Goal: Complete application form

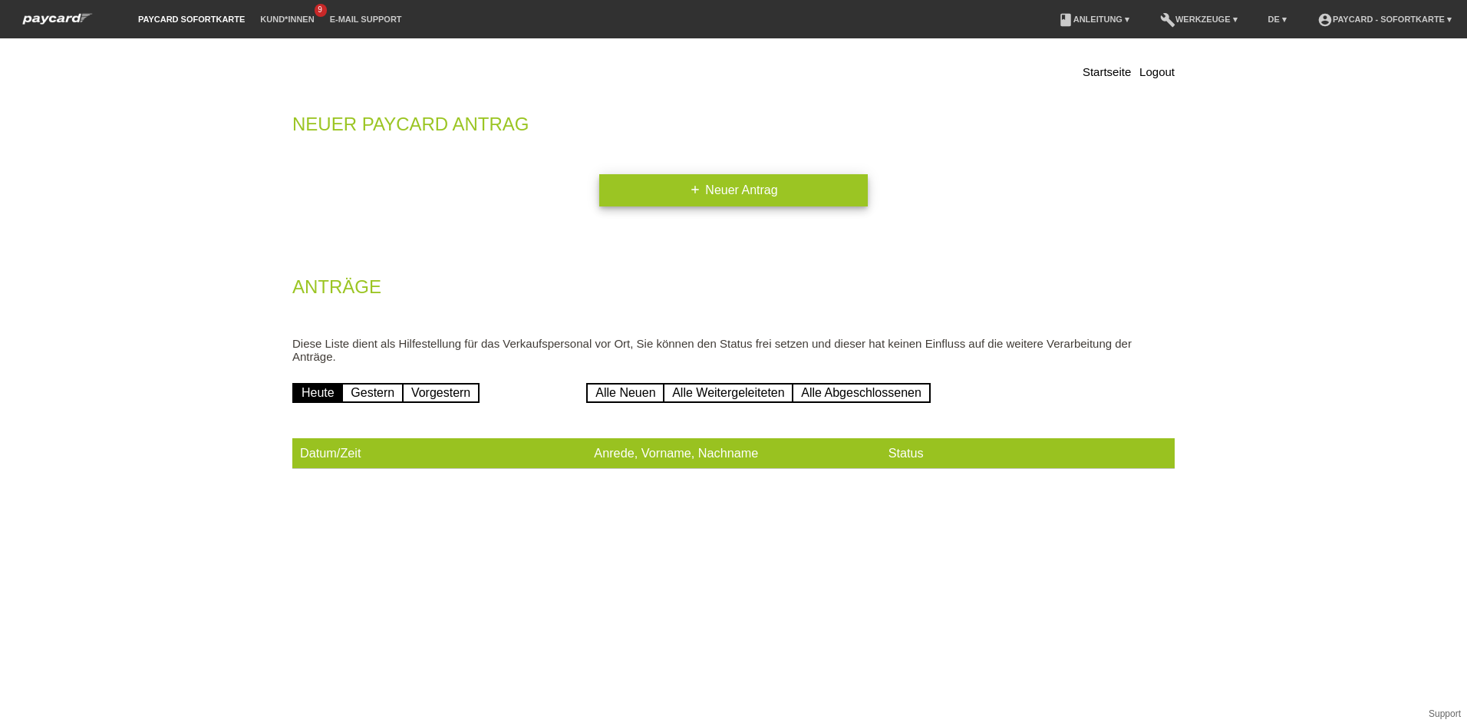
click at [736, 192] on link "add Neuer Antrag" at bounding box center [733, 190] width 268 height 32
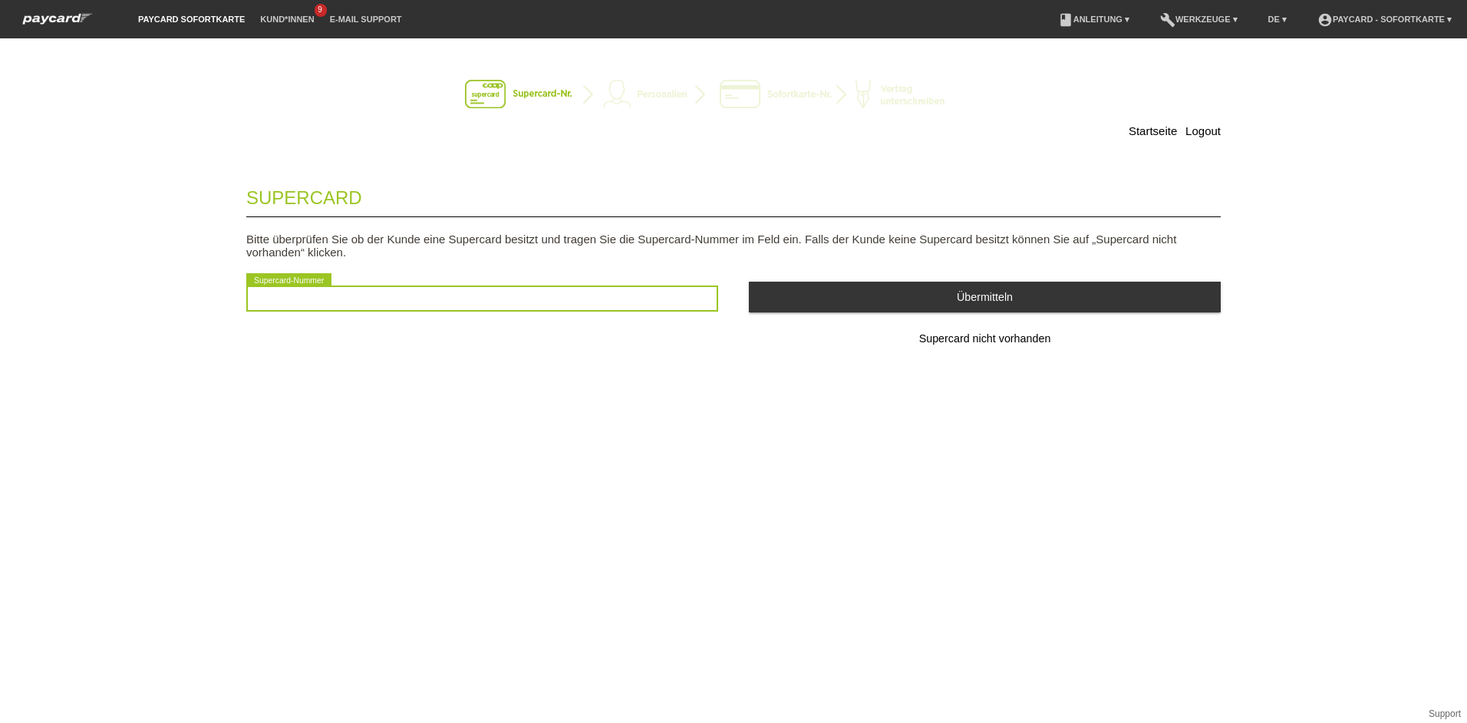
click at [311, 297] on input "text" at bounding box center [482, 298] width 472 height 26
click at [295, 304] on input "text" at bounding box center [482, 298] width 472 height 26
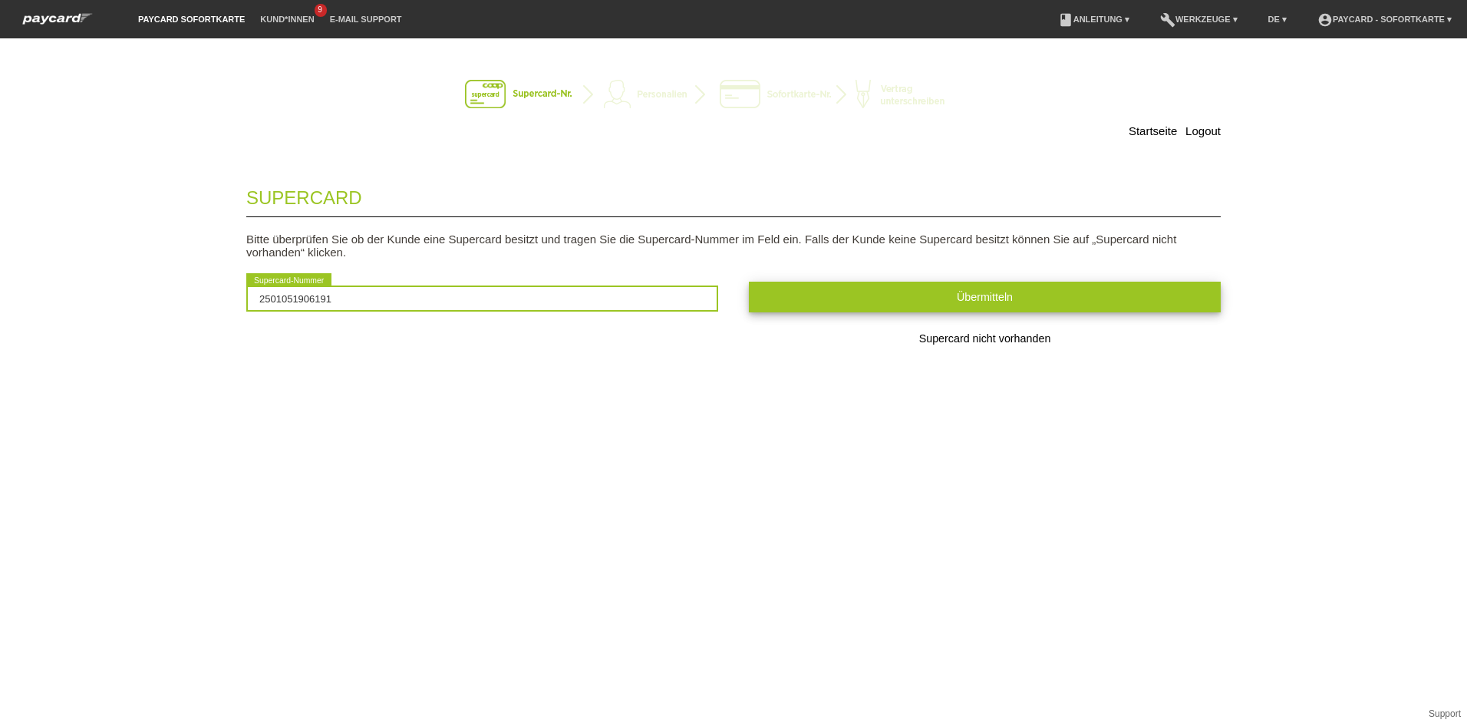
type input "2501051906191"
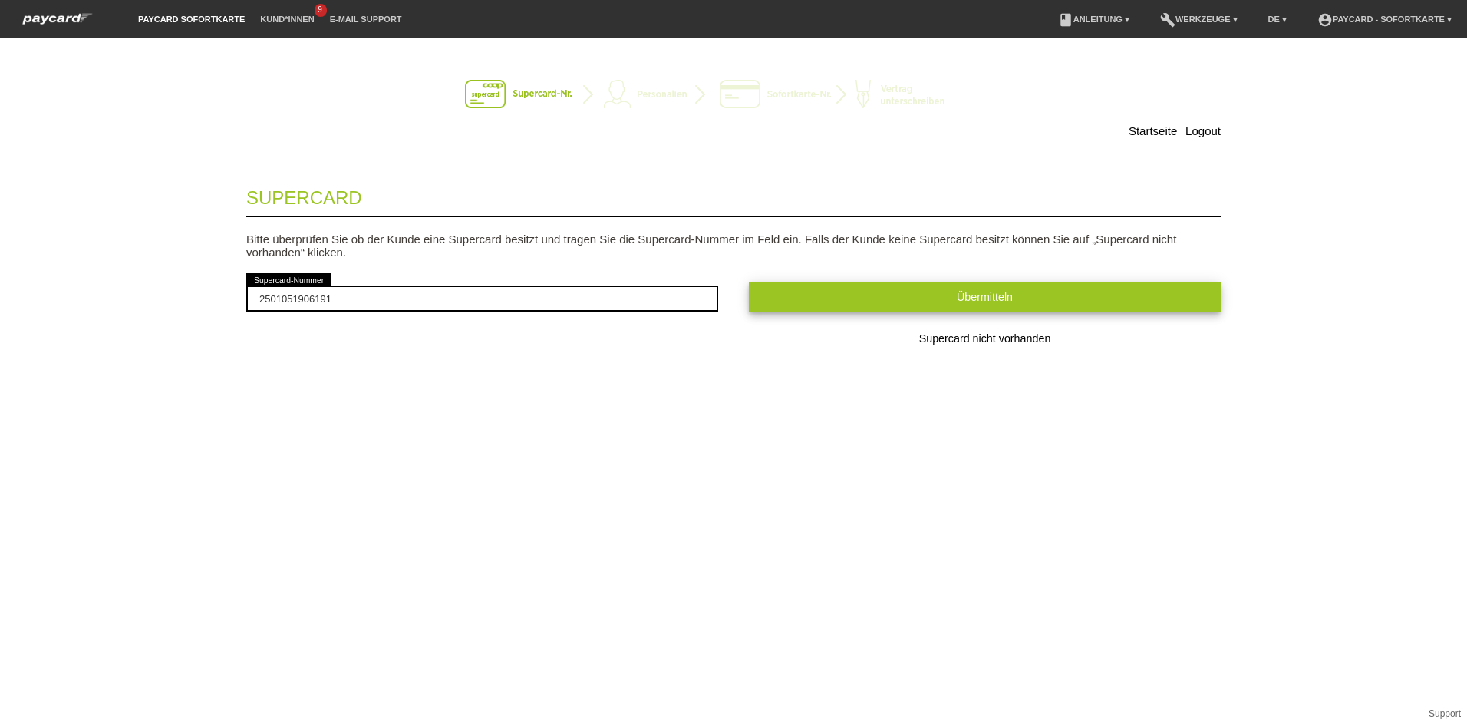
click at [980, 301] on span "Übermitteln" at bounding box center [985, 297] width 56 height 12
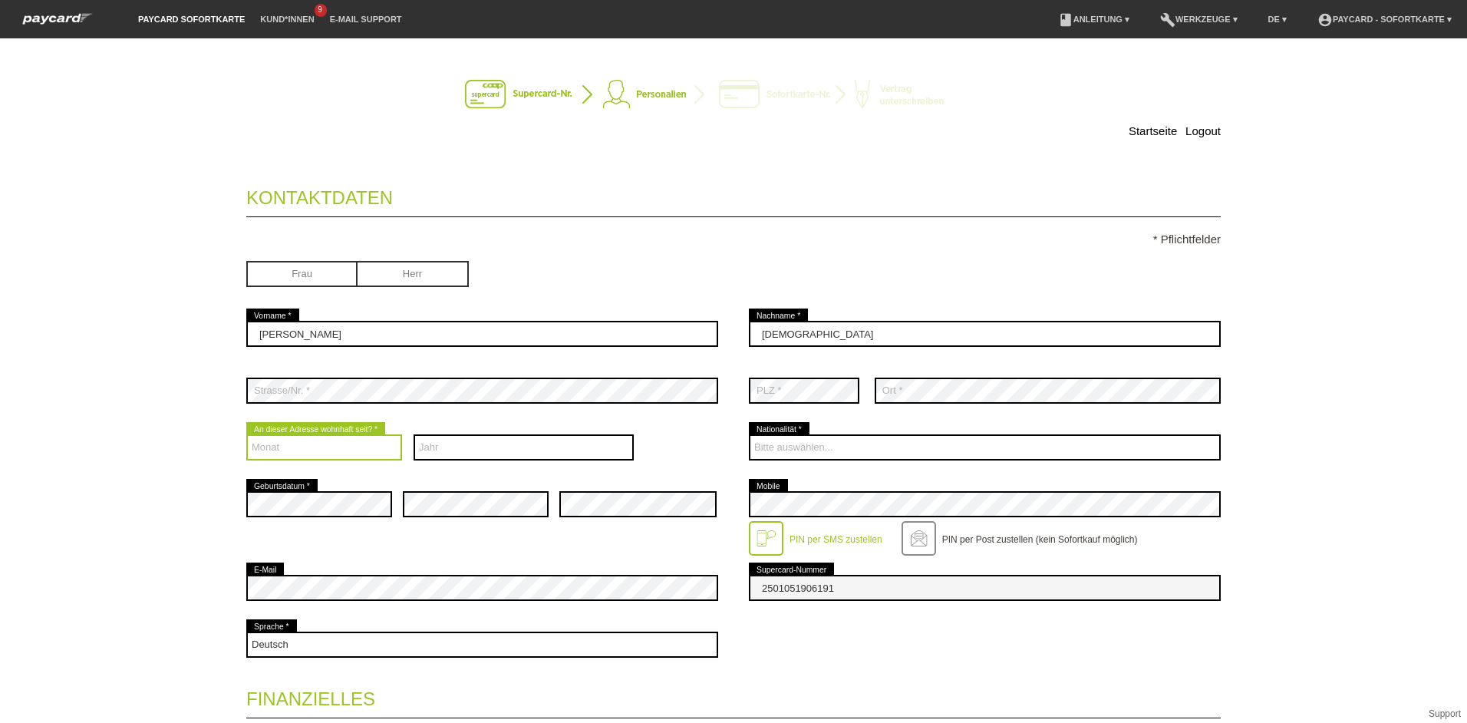
click at [263, 446] on select "Monat 01 02 03 04 05 06 07 08 09 10 11 12" at bounding box center [324, 447] width 156 height 26
select select "06"
click at [246, 434] on select "Monat 01 02 03 04 05 06 07 08 09 10 11 12" at bounding box center [324, 447] width 156 height 26
click at [443, 449] on select "Jahr 2025 2024 2023 2022 2021 2020 2019 2018 2017 2016" at bounding box center [523, 447] width 221 height 26
select select "2021"
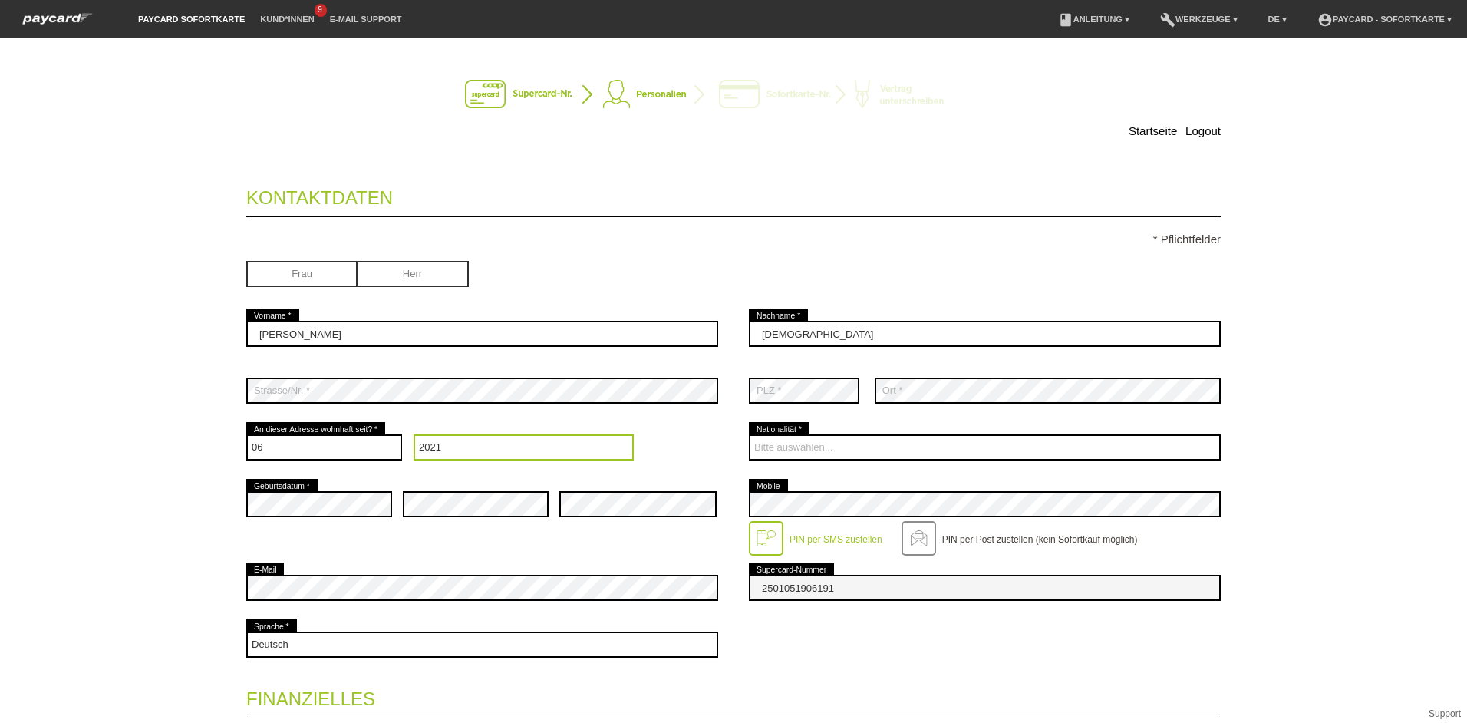
click at [413, 434] on select "Jahr 2025 2024 2023 2022 2021 2020 2019 2018 2017 2016" at bounding box center [523, 447] width 221 height 26
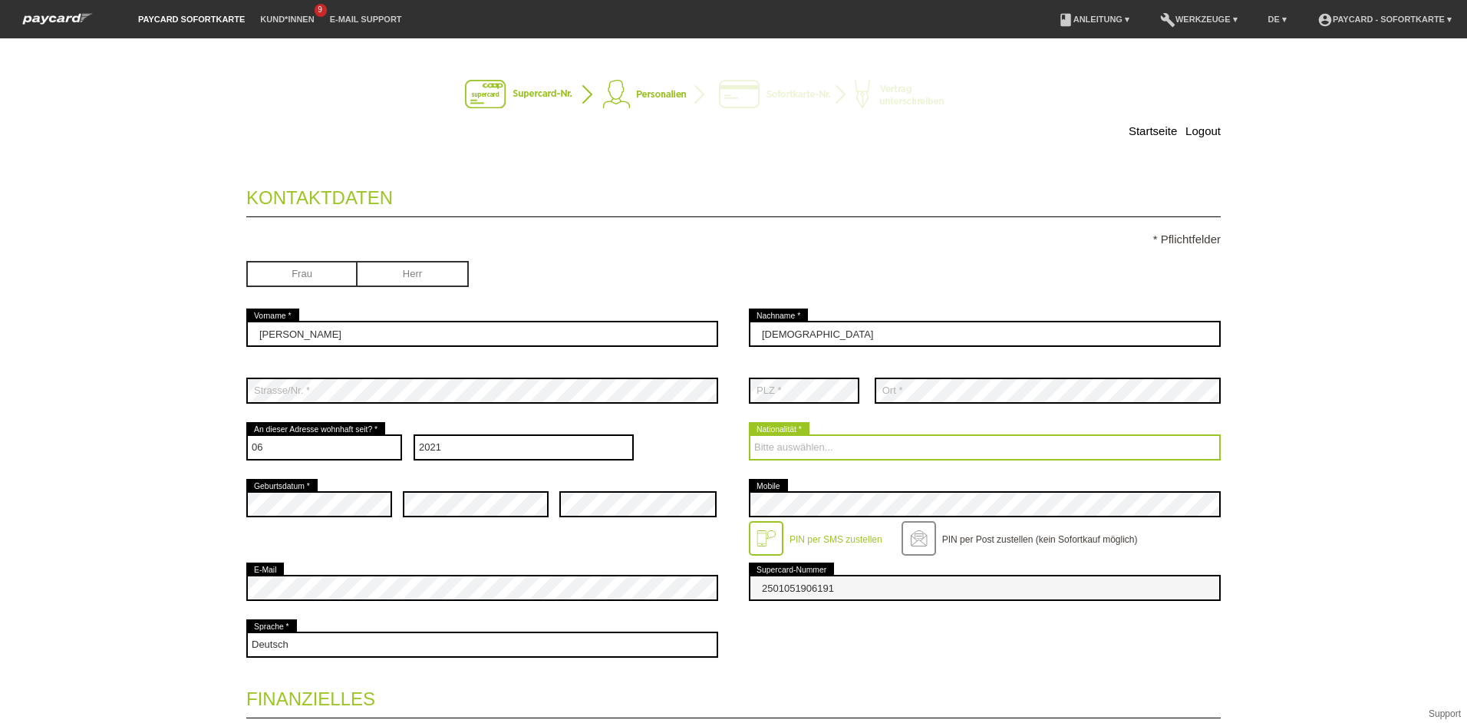
click at [790, 446] on select "Bitte auswählen... Schweiz Deutschland Liechtenstein Österreich ------------ Af…" at bounding box center [985, 447] width 472 height 26
select select "PT"
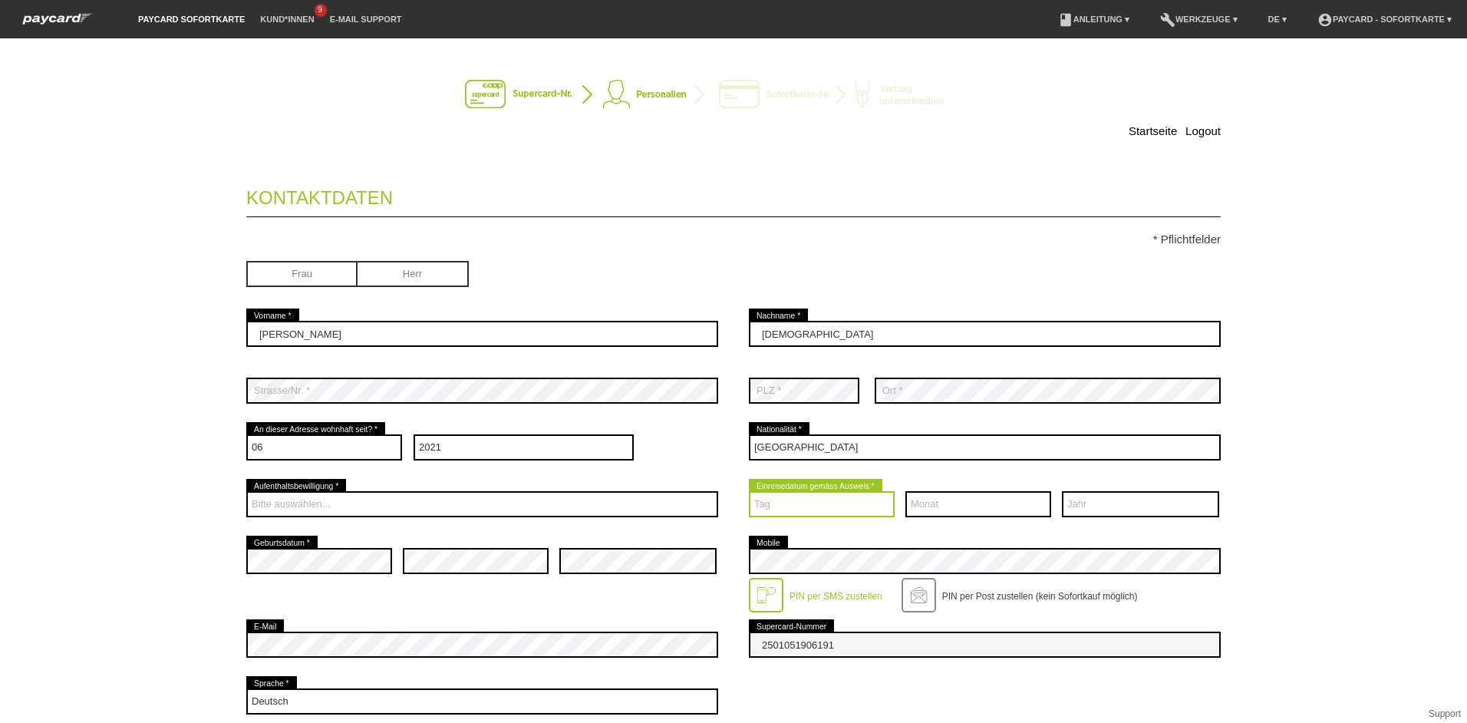
click at [788, 503] on select "Tag 01 02 03 04 05 06 07 08 09 10 11 12 13 14 15 16 17" at bounding box center [822, 504] width 146 height 26
click at [1064, 222] on fieldset "Kontaktdaten * Pflichtfelder Frau Herr Vera error Vorname * Sá error 01 C" at bounding box center [733, 634] width 974 height 924
click at [791, 505] on select "Tag 01 02 03 04 05 06 07 08 09 10 11 12 13 14 15 16 17" at bounding box center [822, 504] width 146 height 26
click at [1053, 278] on div "Frau Herr" at bounding box center [733, 275] width 974 height 60
click at [815, 508] on select "Tag 01 02 03 04 05 06 07 08 09 10 11 12 13 14 15 16 17" at bounding box center [822, 504] width 146 height 26
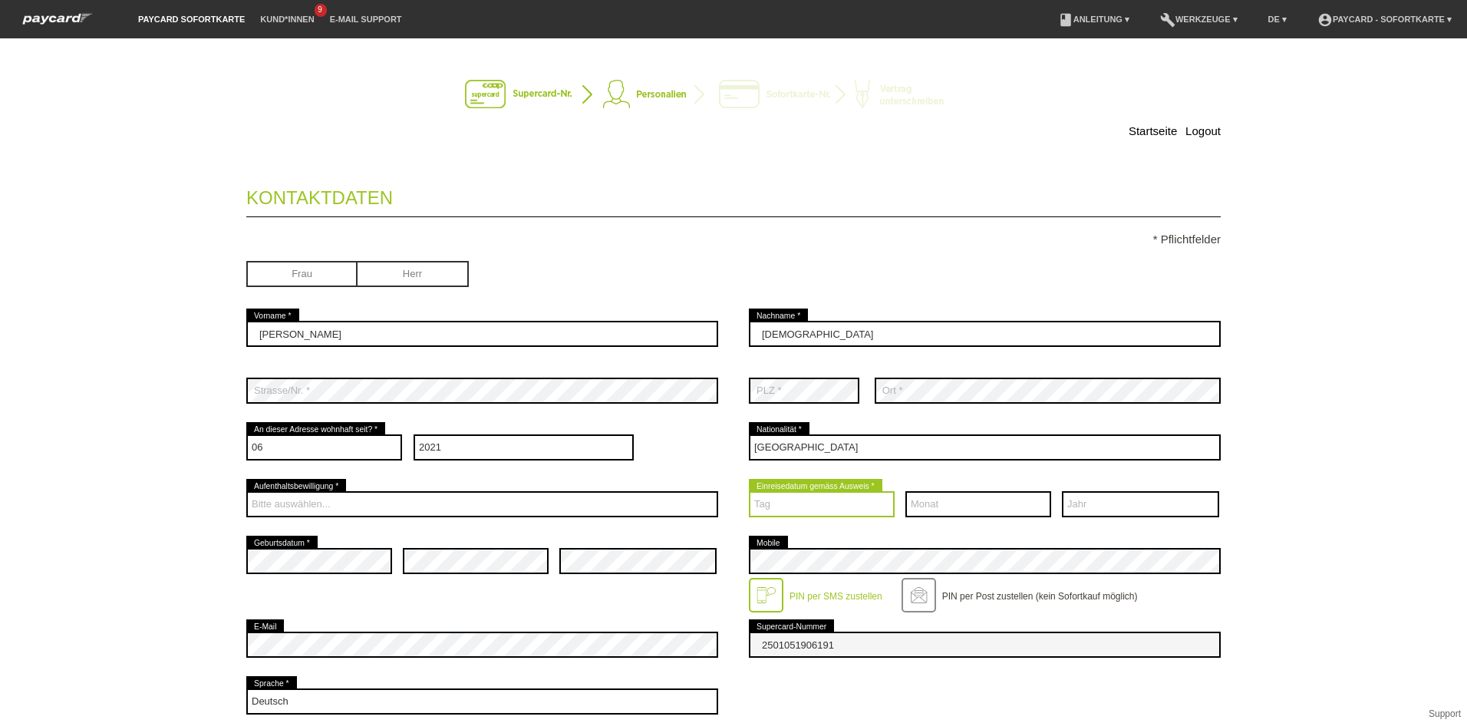
select select "08"
click at [749, 491] on select "Tag 01 02 03 04 05 06 07 08 09 10 11 12 13 14 15 16 17" at bounding box center [822, 504] width 146 height 26
click at [944, 499] on select "Monat 01 02 03 04 05 06 07 08 09 10 11 12" at bounding box center [978, 504] width 146 height 26
select select "03"
click at [905, 491] on select "Monat 01 02 03 04 05 06 07 08 09 10 11 12" at bounding box center [978, 504] width 146 height 26
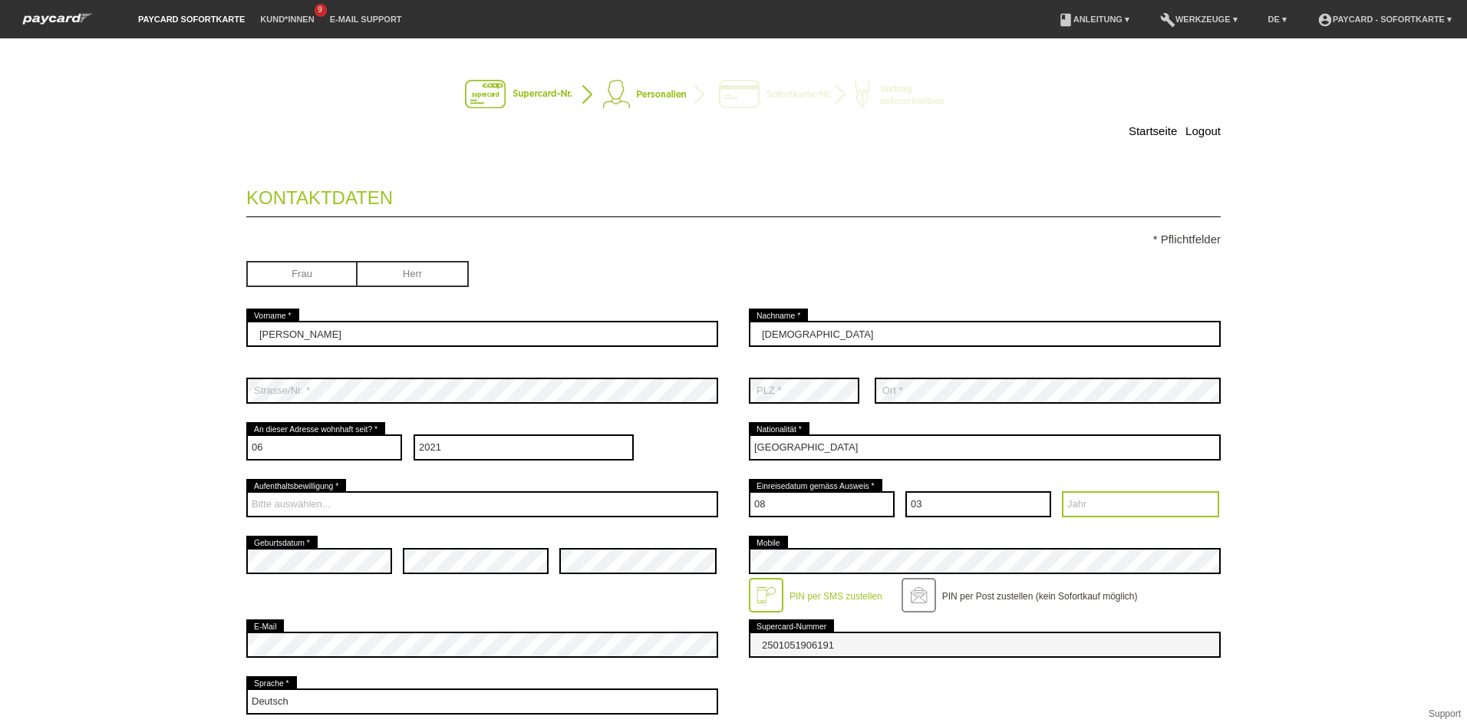
click at [1111, 509] on select "Jahr 2025 2024 2023 2022 2021 2020 2019 2018 2017 2016" at bounding box center [1140, 504] width 157 height 26
select select "2011"
click at [1062, 491] on select "Jahr 2025 2024 2023 2022 2021 2020 2019 2018 2017 2016" at bounding box center [1140, 504] width 157 height 26
click at [769, 595] on div at bounding box center [766, 595] width 35 height 35
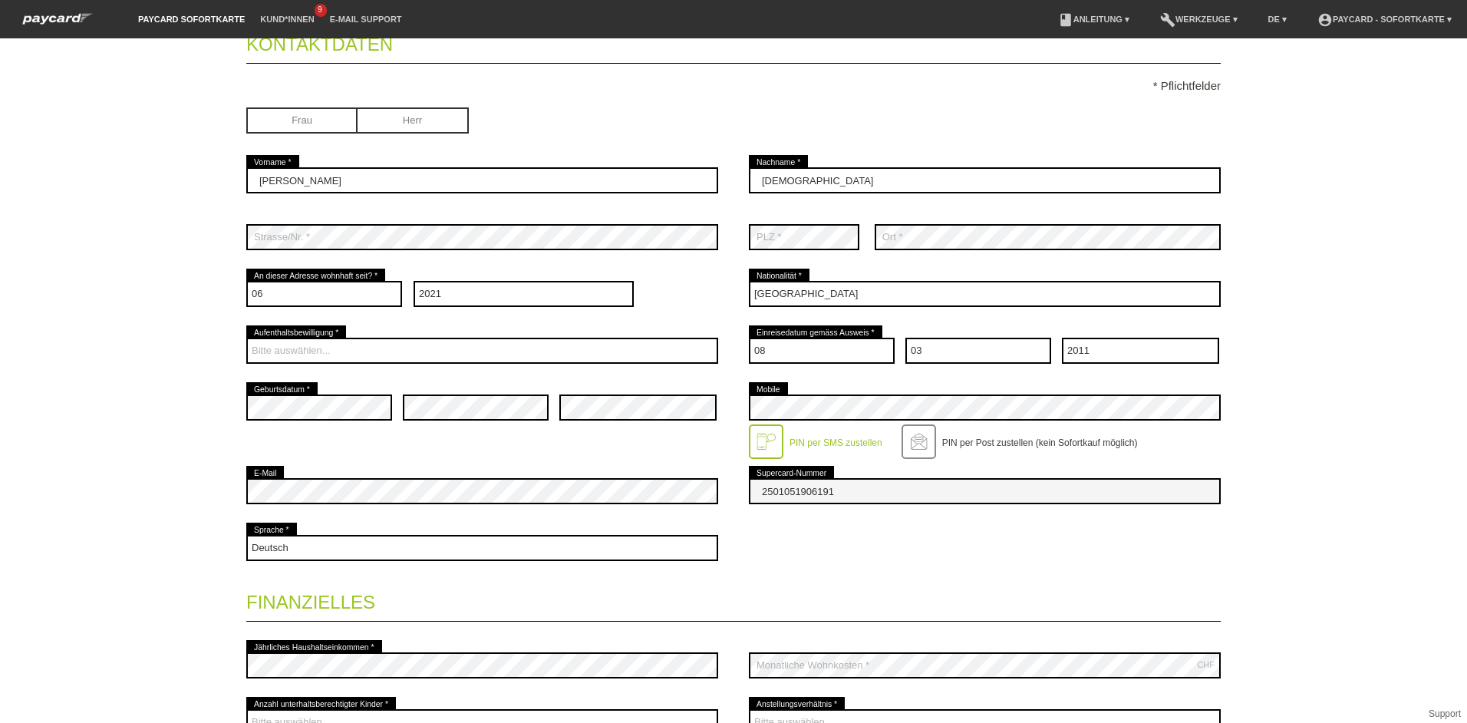
scroll to position [230, 0]
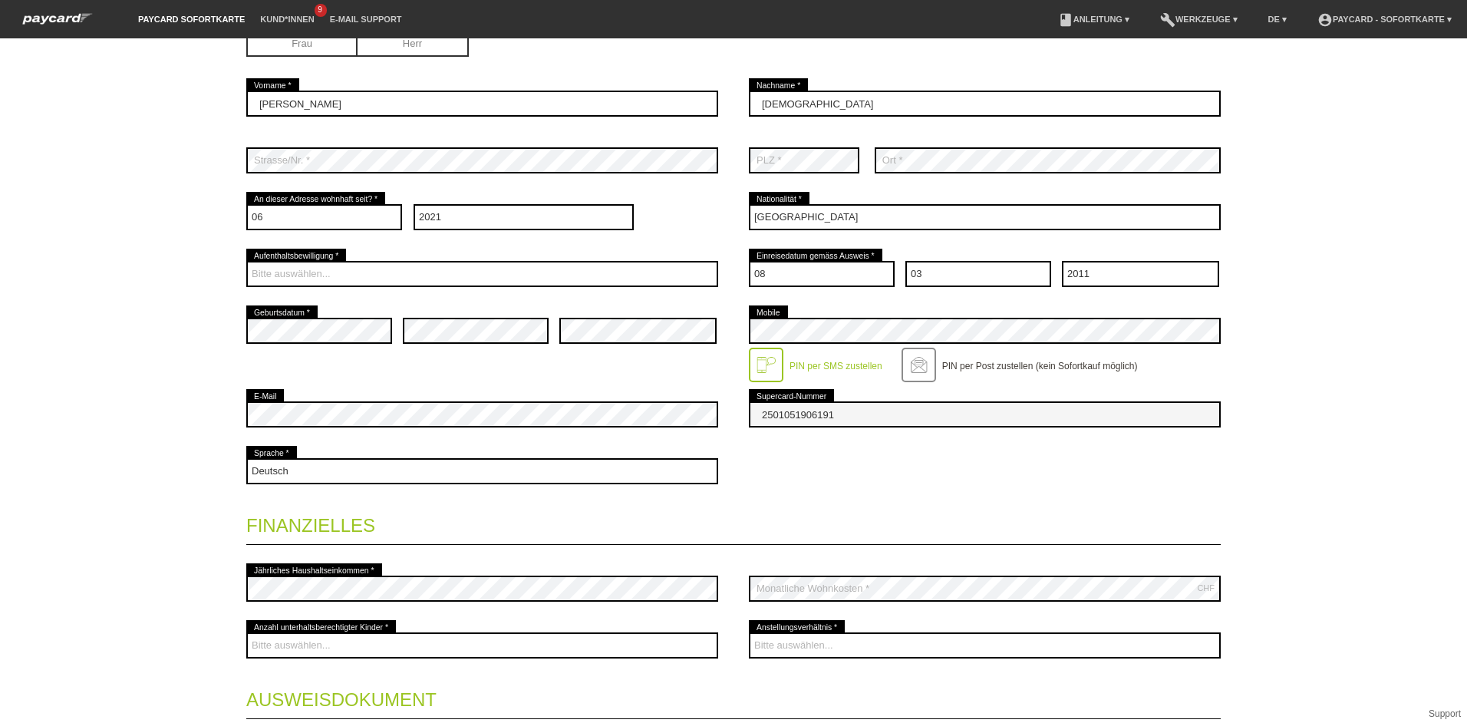
click at [183, 548] on div "Startseite Logout Kontaktdaten * Pflichtfelder Frau Herr 01" at bounding box center [733, 380] width 1467 height 684
click at [223, 500] on div "Startseite Logout Kontaktdaten * Pflichtfelder Frau Herr Vera error Sá C" at bounding box center [733, 368] width 1074 height 1088
click at [366, 565] on div "error Jährliches Haushaltseinkommen *" at bounding box center [482, 588] width 472 height 57
click at [366, 567] on div "error Jährliches Haushaltseinkommen *" at bounding box center [482, 588] width 472 height 57
click at [131, 608] on div "Startseite Logout Kontaktdaten * Pflichtfelder Frau Herr 01" at bounding box center [733, 380] width 1467 height 684
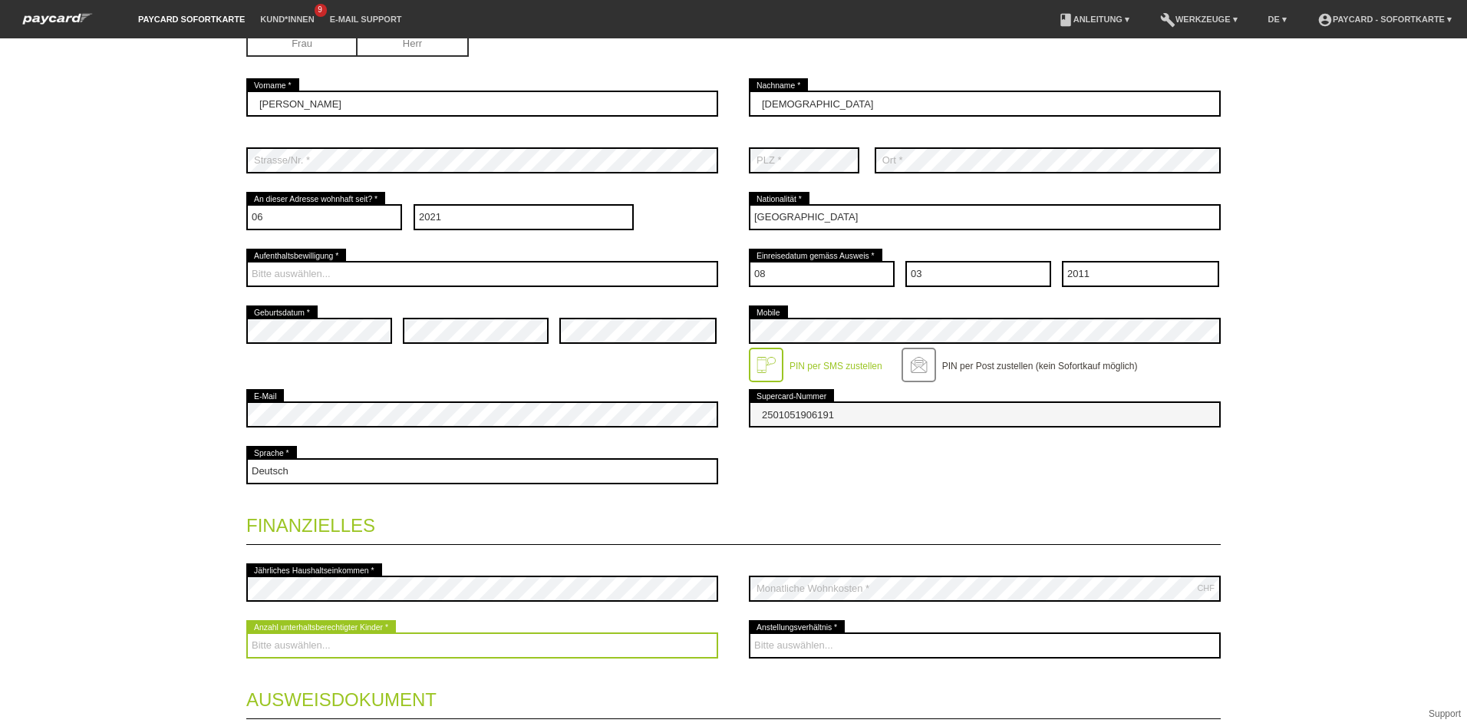
click at [298, 645] on select "Bitte auswählen... 0 1 2 3 4 5 6 7 8 9" at bounding box center [482, 645] width 472 height 26
select select "2"
click at [246, 632] on select "Bitte auswählen... 0 1 2 3 4 5 6 7 8 9" at bounding box center [482, 645] width 472 height 26
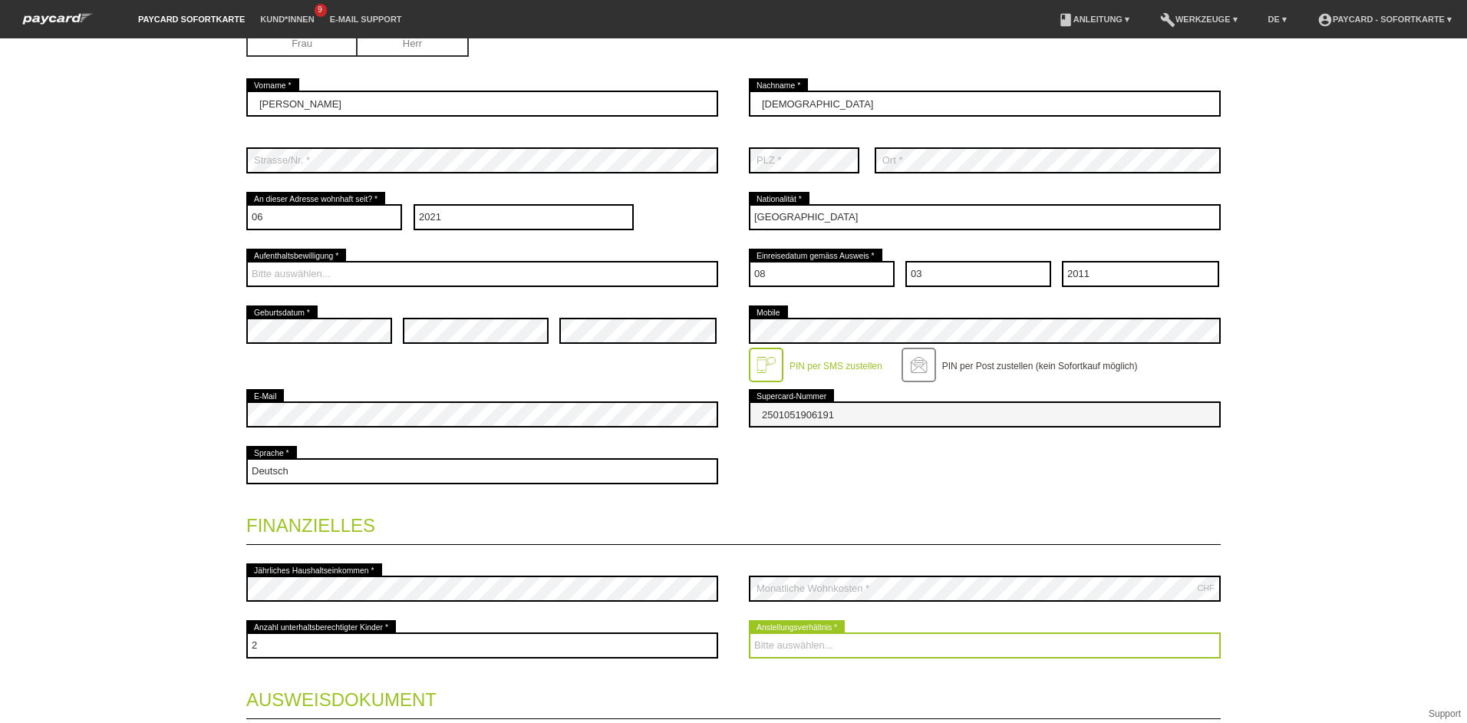
click at [769, 650] on select "Bitte auswählen... Unbefristet Befristet Lehrling/Student Pensioniert Nicht arb…" at bounding box center [985, 645] width 472 height 26
select select "UNLIMITED"
click at [749, 632] on select "Bitte auswählen... Unbefristet Befristet Lehrling/Student Pensioniert Nicht arb…" at bounding box center [985, 645] width 472 height 26
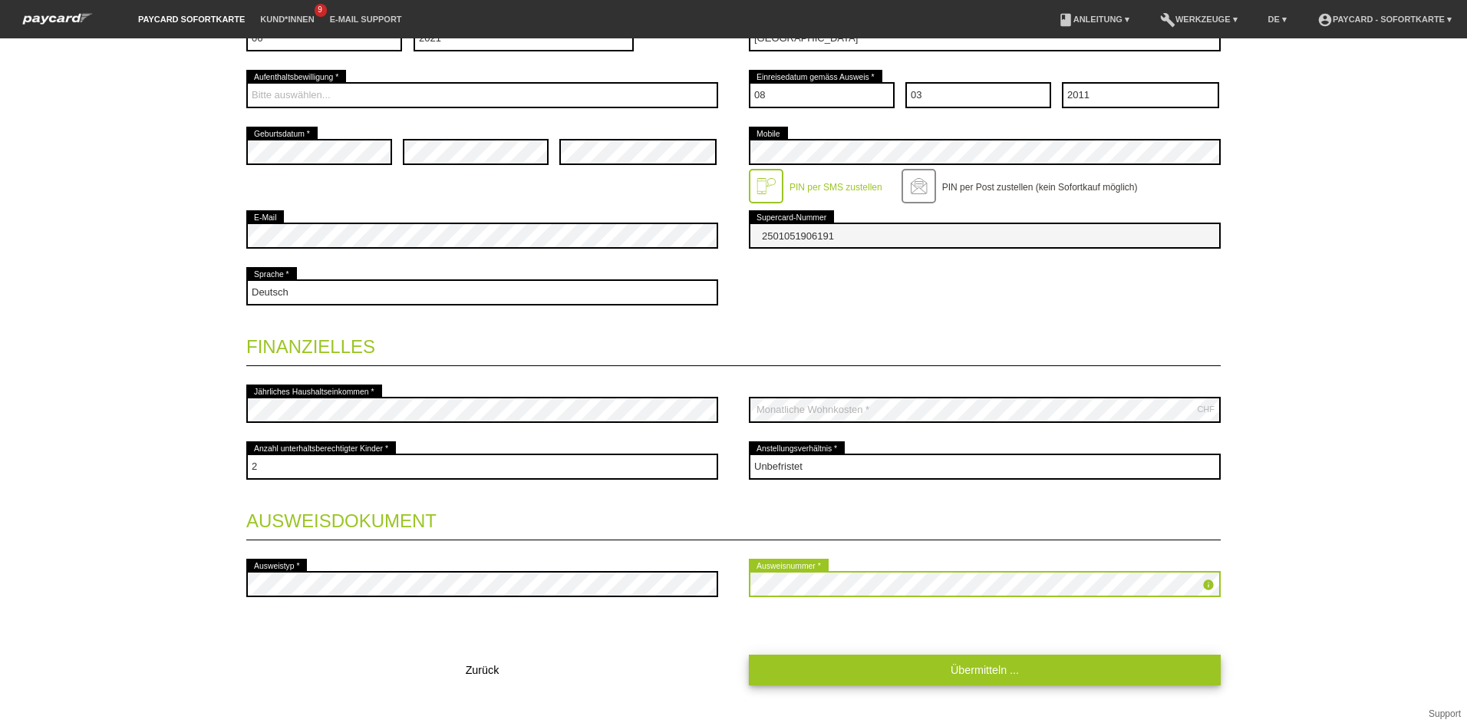
scroll to position [434, 0]
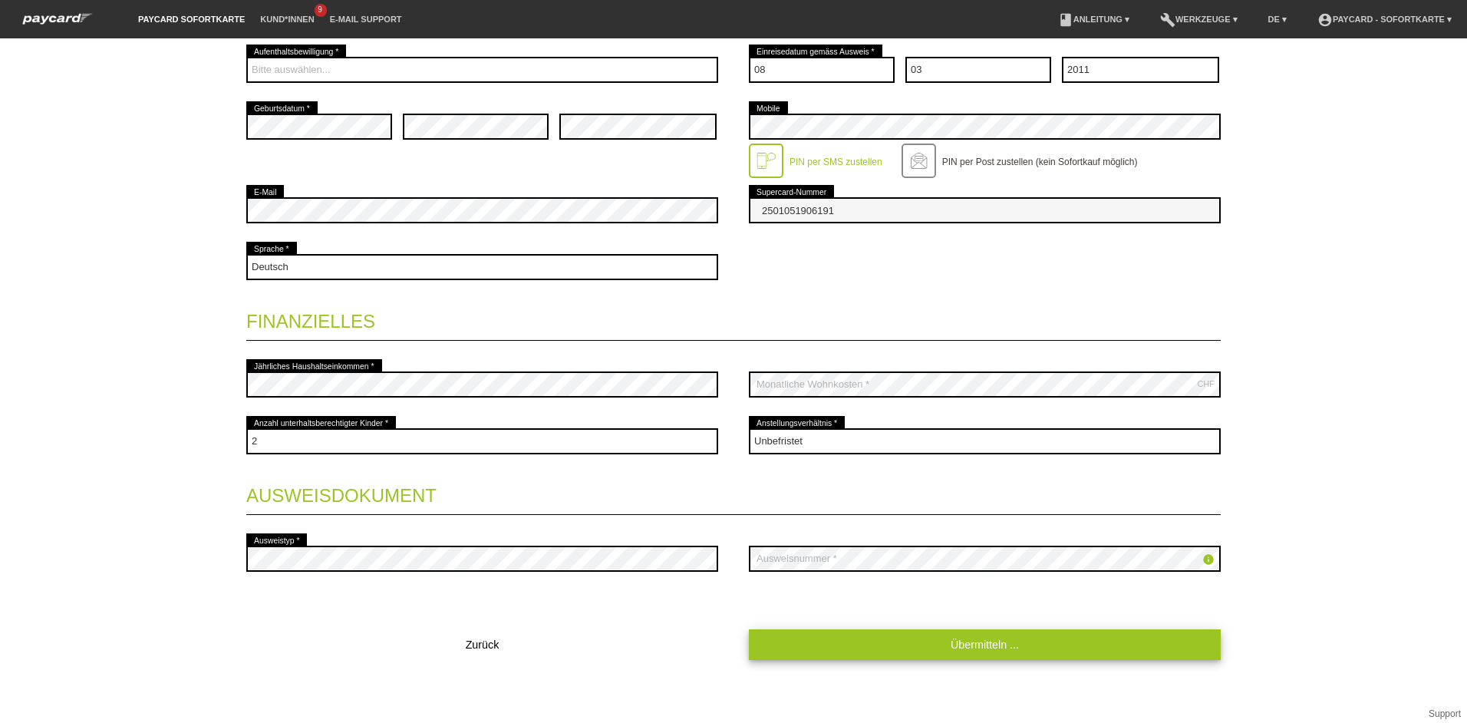
click at [1003, 651] on link "Übermitteln ..." at bounding box center [985, 644] width 472 height 30
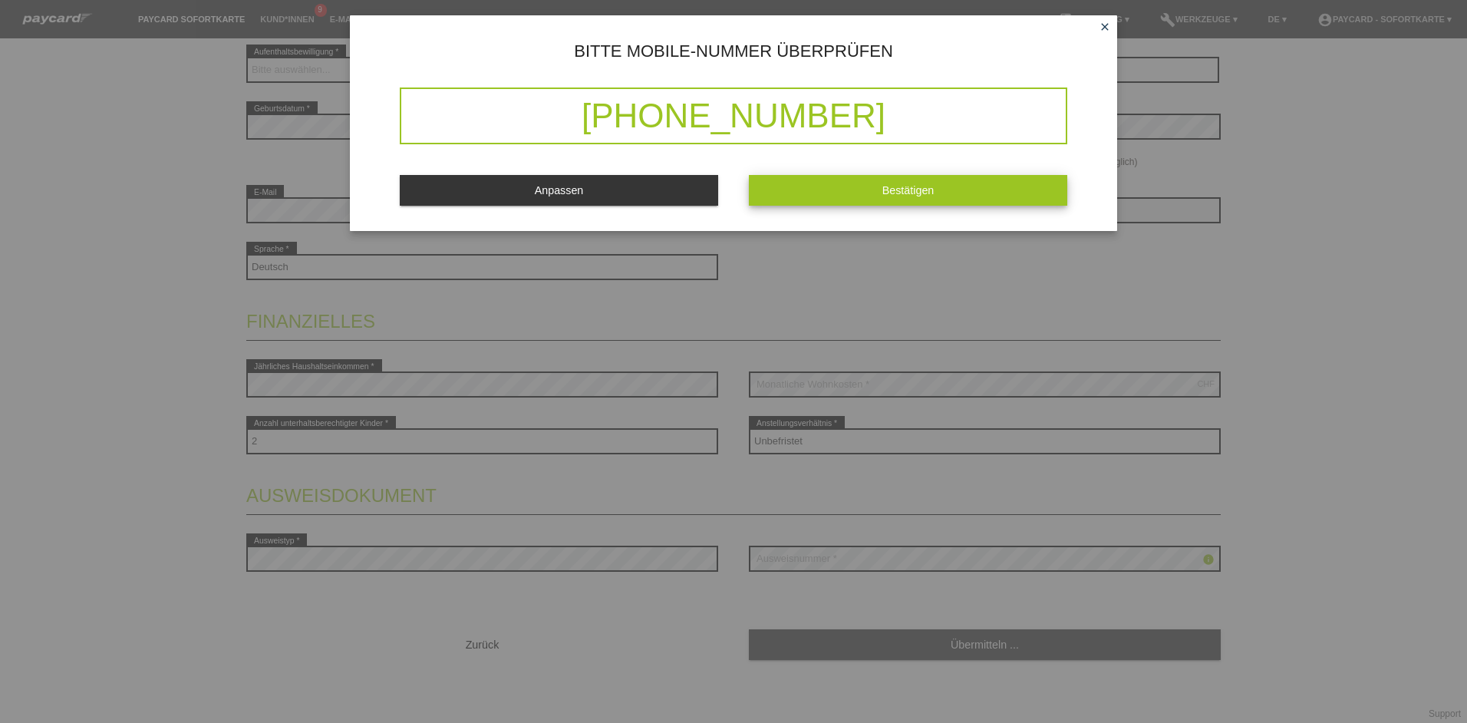
click at [894, 189] on span "Bestätigen" at bounding box center [908, 190] width 52 height 12
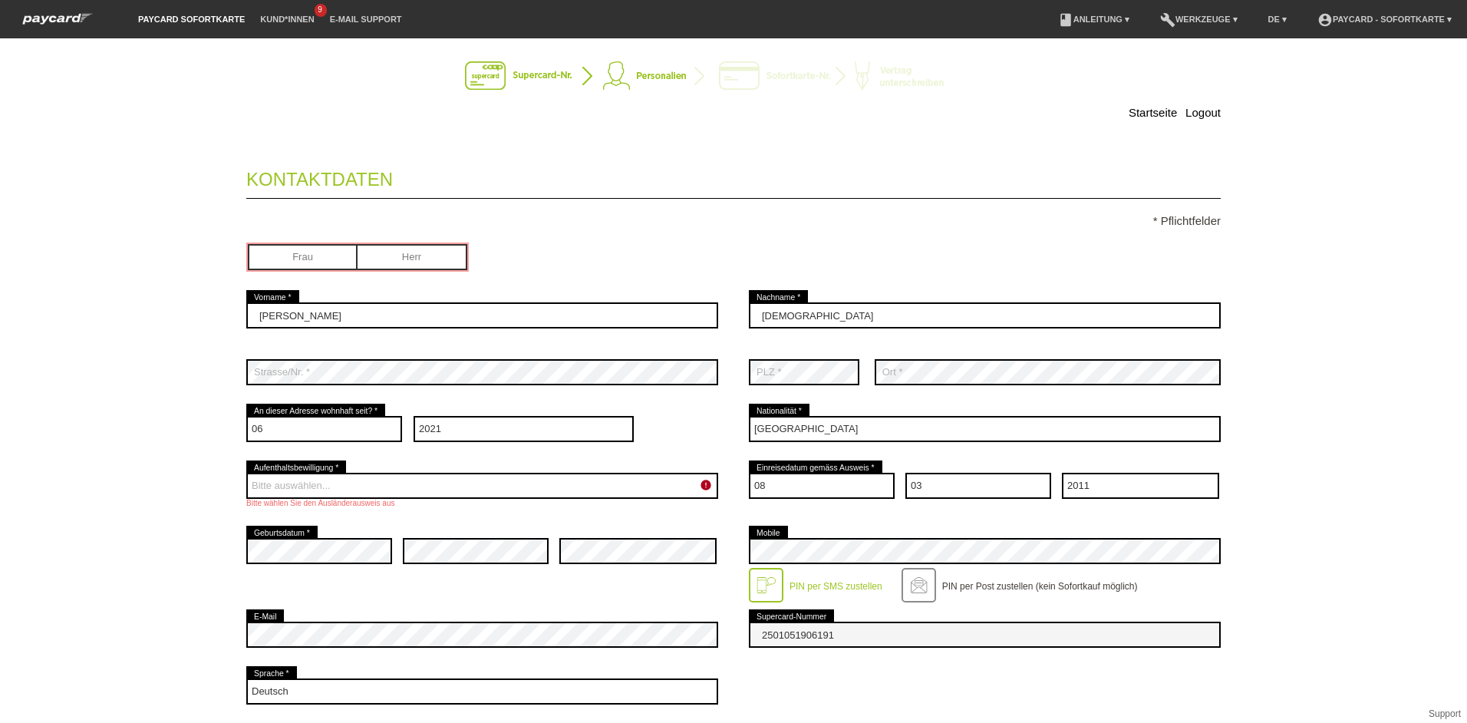
scroll to position [0, 0]
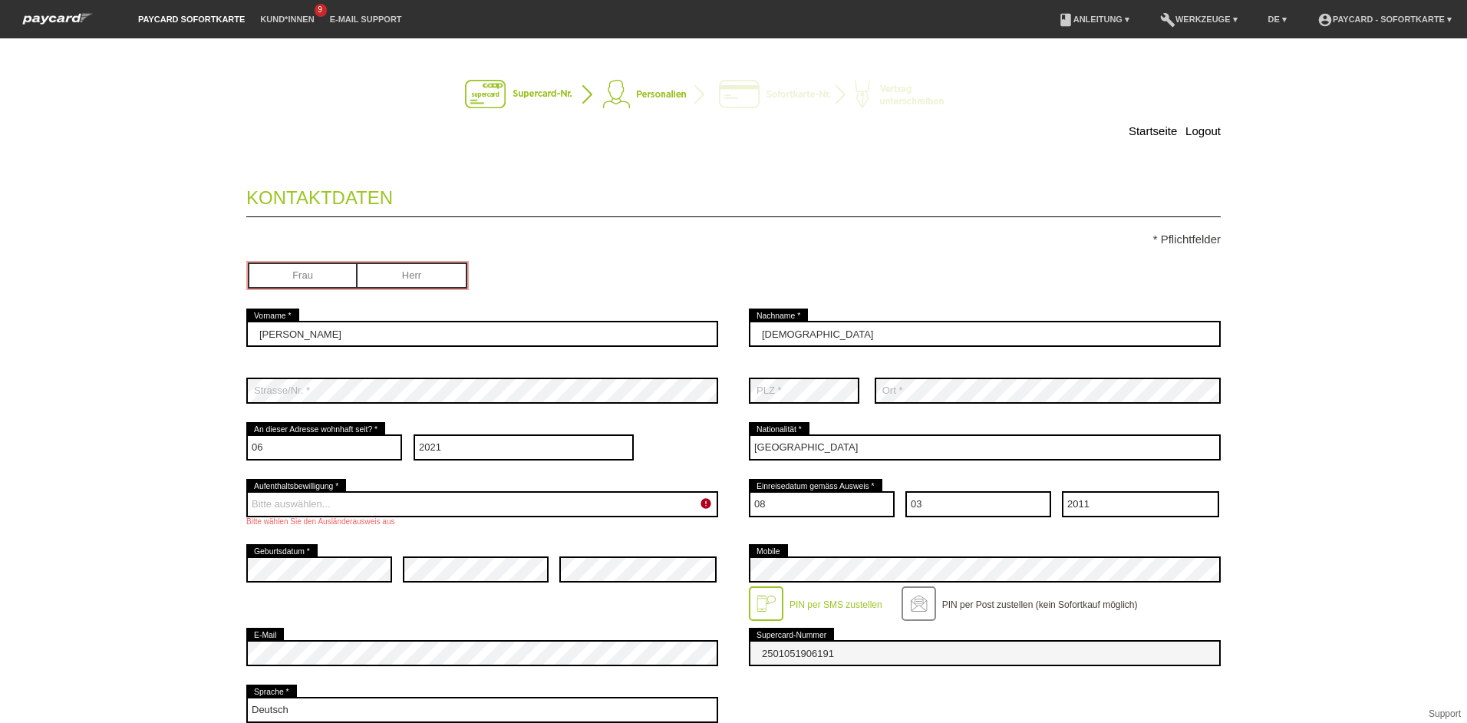
click at [278, 278] on input "radio" at bounding box center [303, 273] width 110 height 23
radio input "true"
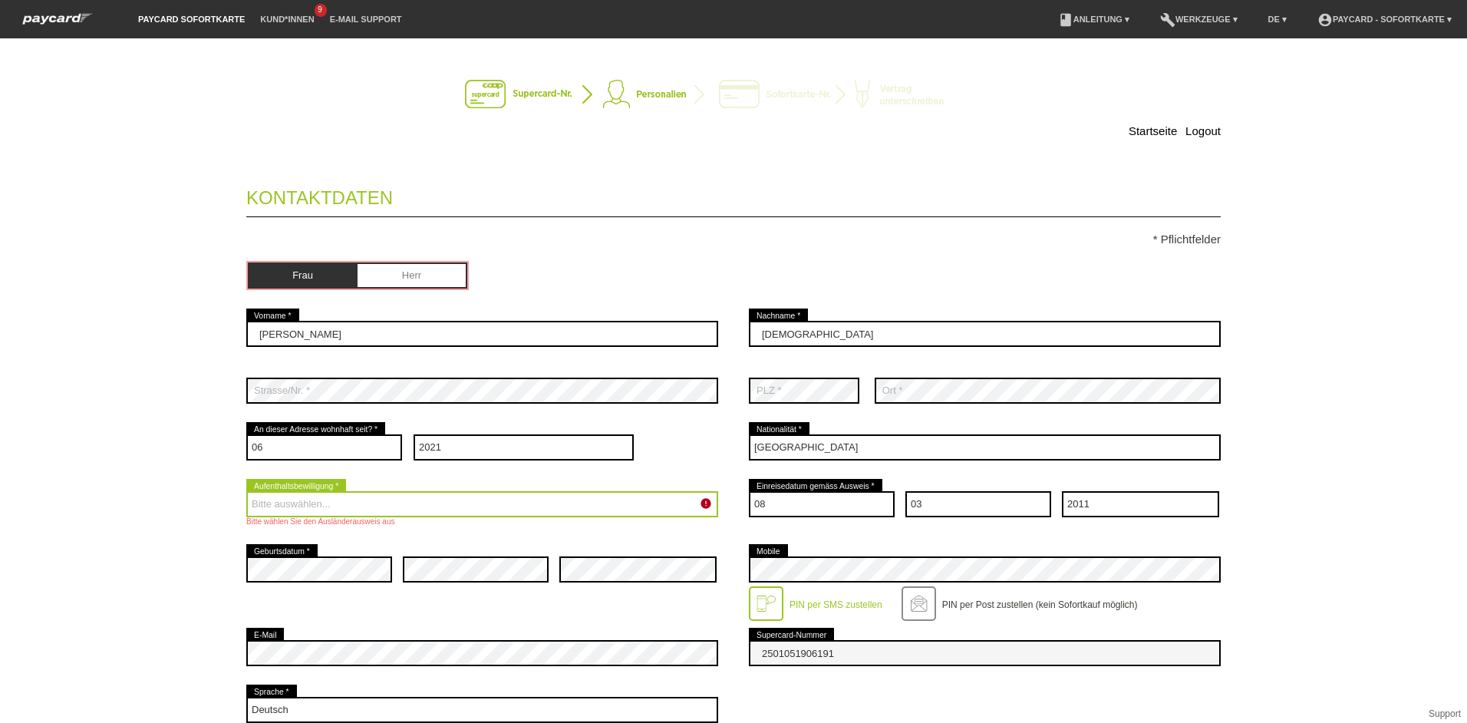
click at [407, 503] on select "Bitte auswählen... C B B - Flüchtlingsstatus Andere" at bounding box center [482, 504] width 472 height 26
select select "C"
click at [246, 491] on select "Bitte auswählen... C B B - Flüchtlingsstatus Andere" at bounding box center [482, 504] width 472 height 26
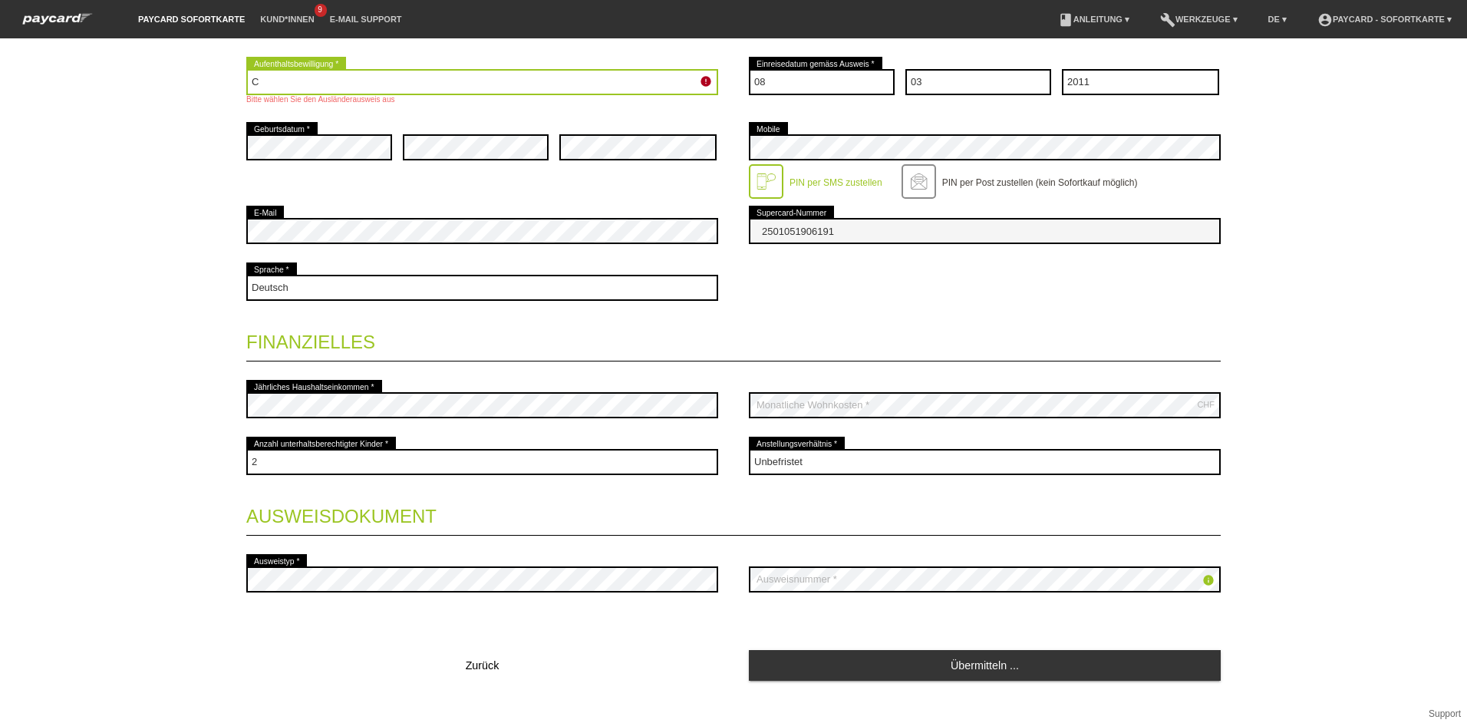
scroll to position [443, 0]
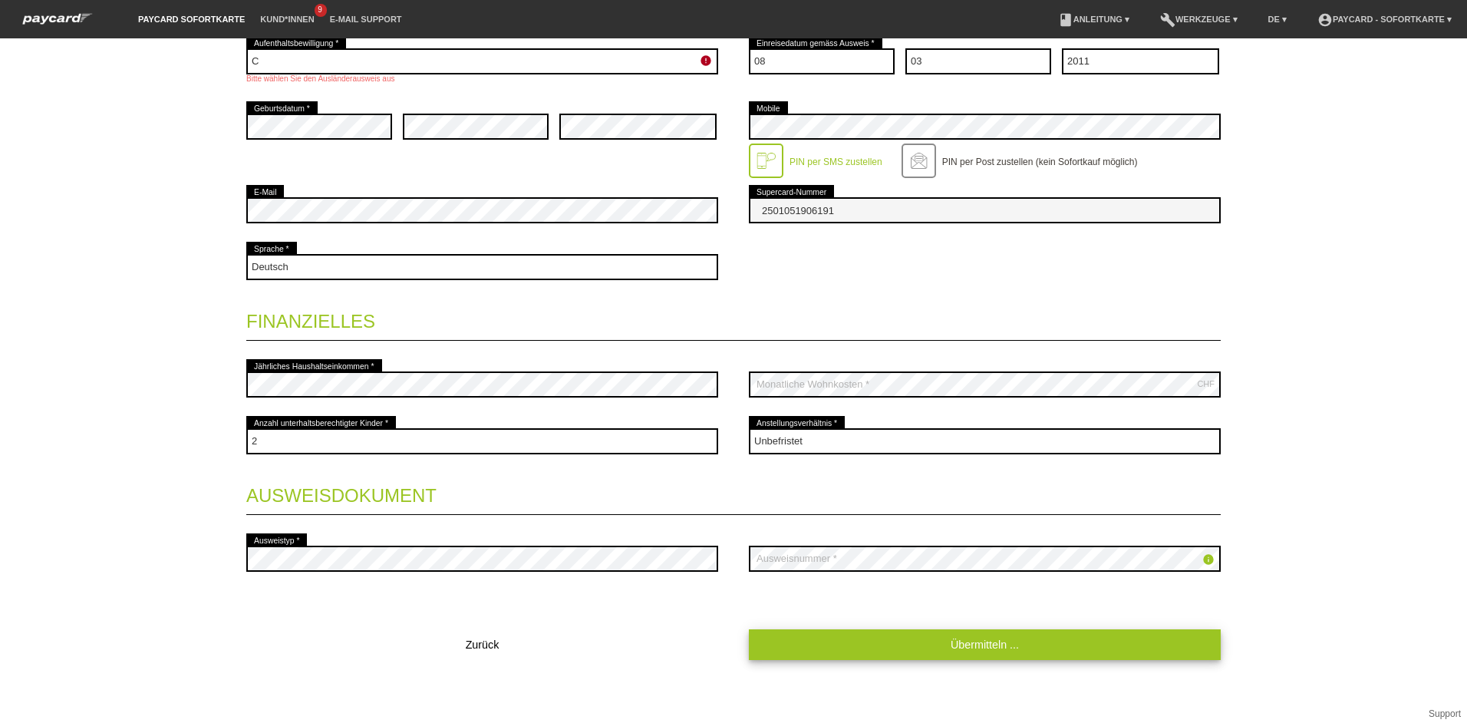
click at [1018, 646] on link "Übermitteln ..." at bounding box center [985, 644] width 472 height 30
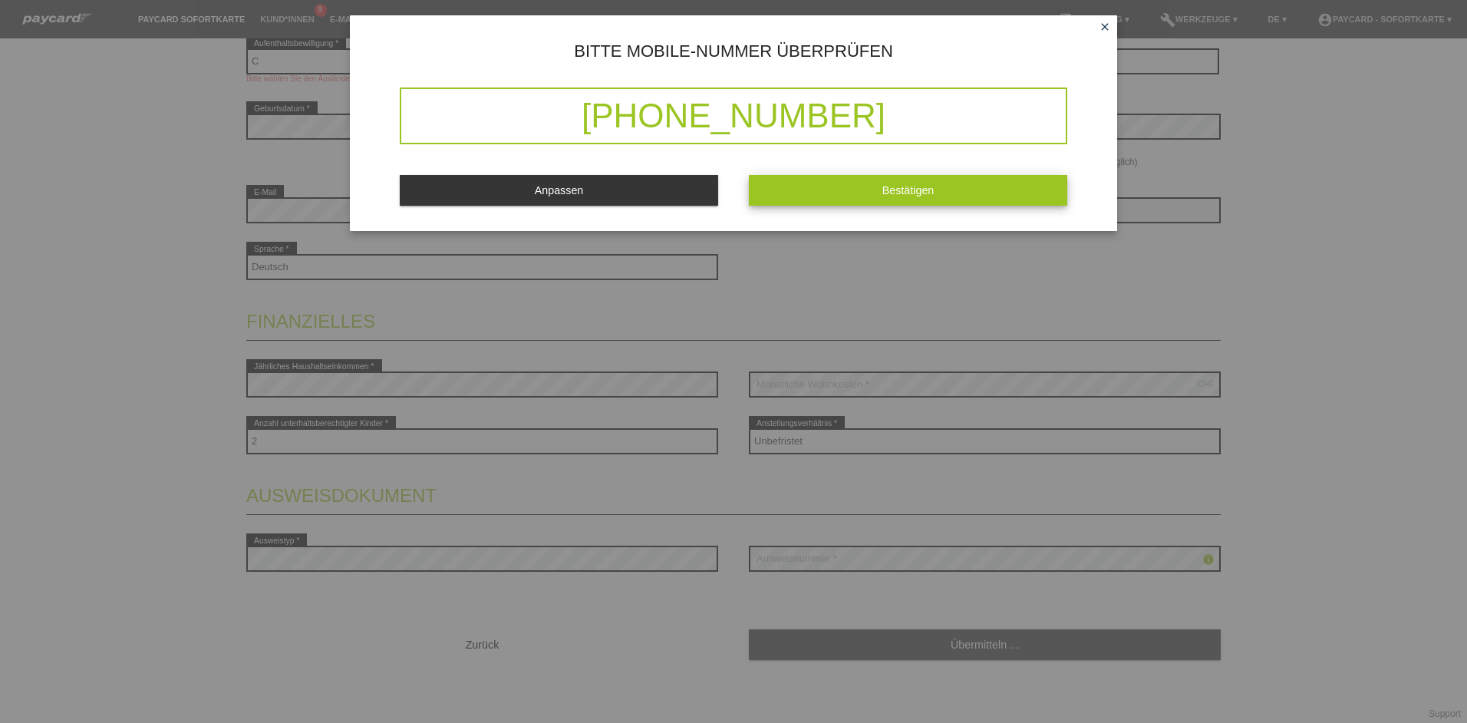
click at [884, 193] on span "Bestätigen" at bounding box center [908, 190] width 52 height 12
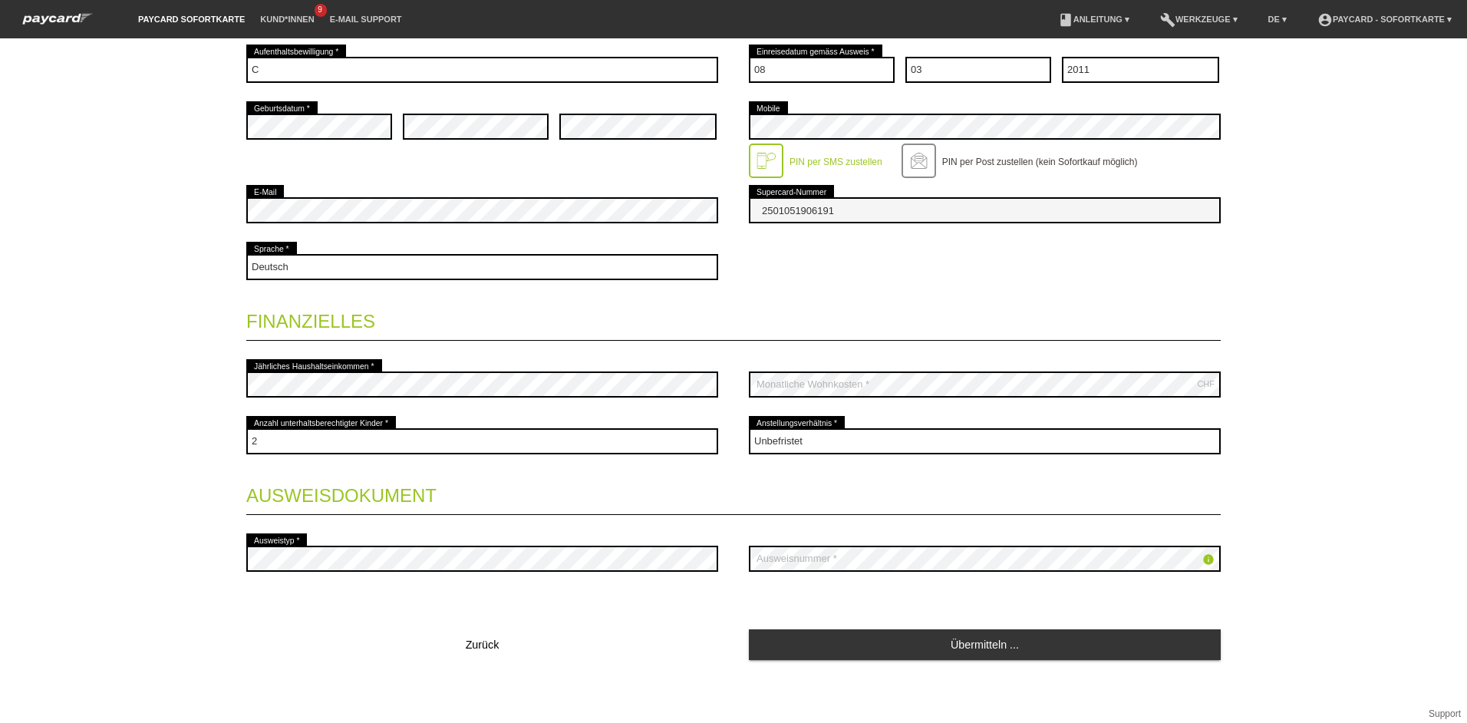
scroll to position [1, 0]
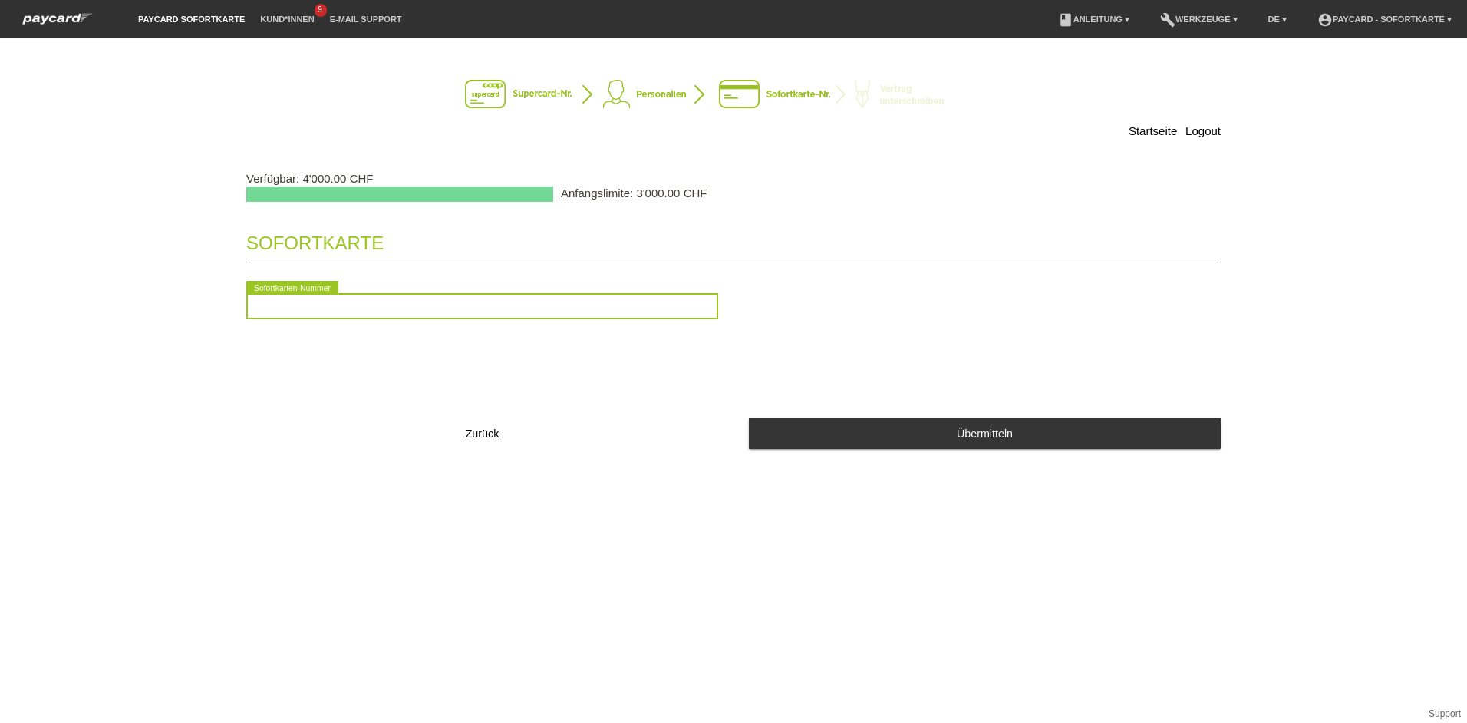
click at [402, 311] on input "text" at bounding box center [482, 306] width 472 height 26
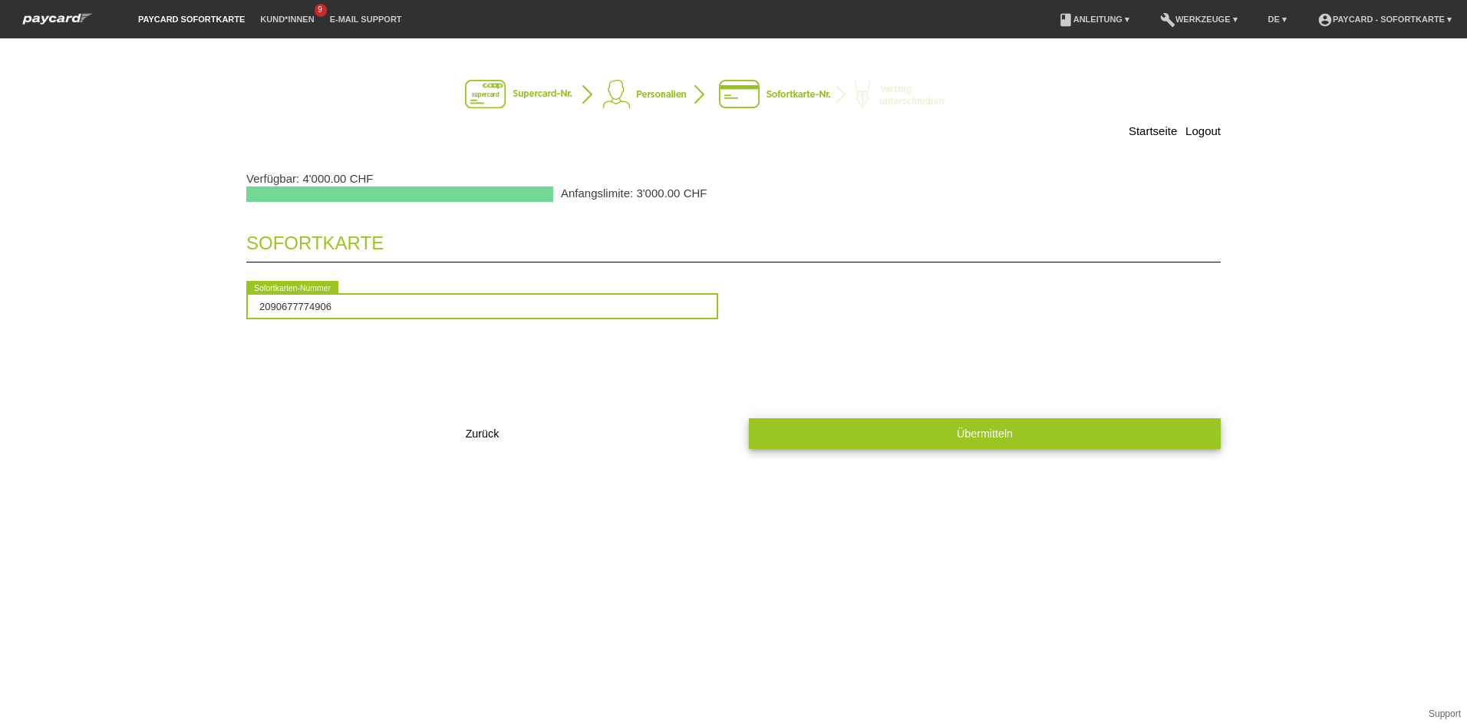
type input "2090677774906"
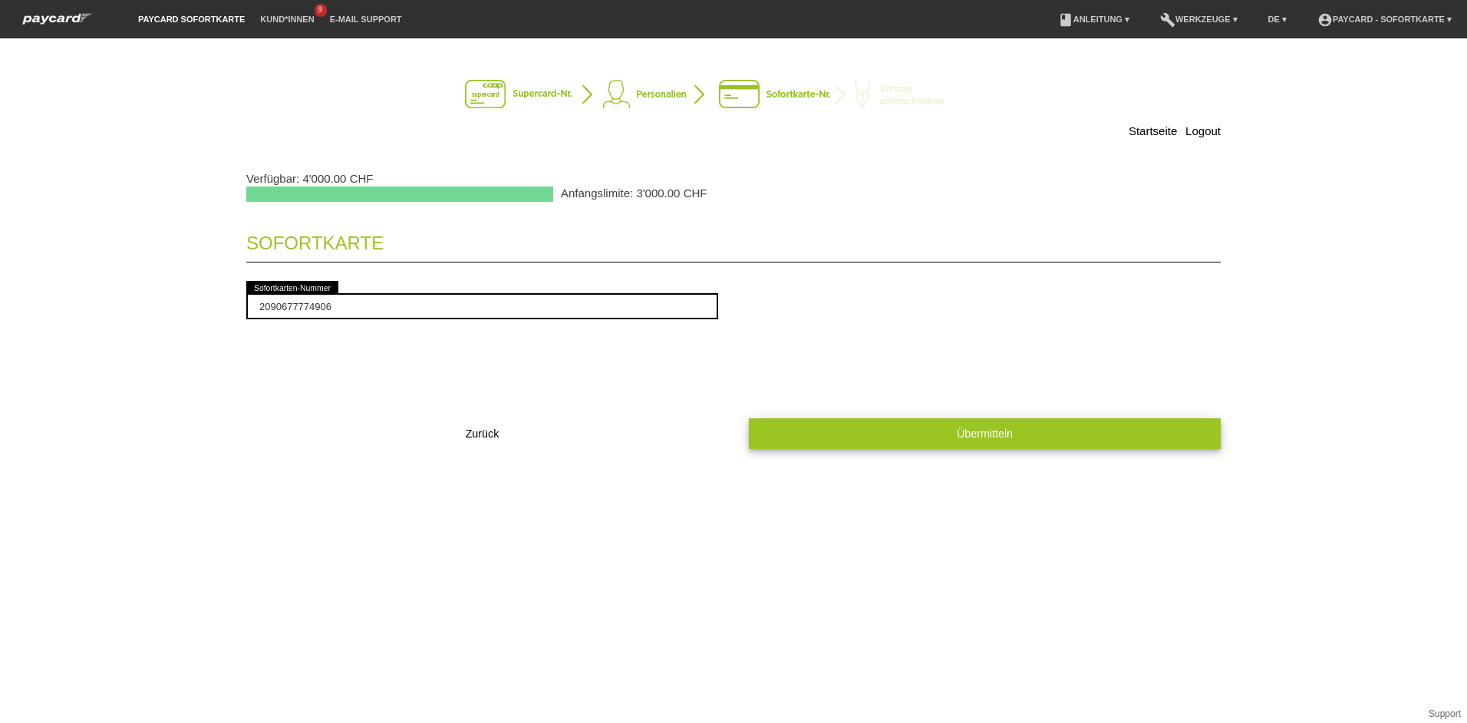
click at [931, 429] on button "Übermitteln" at bounding box center [985, 433] width 472 height 30
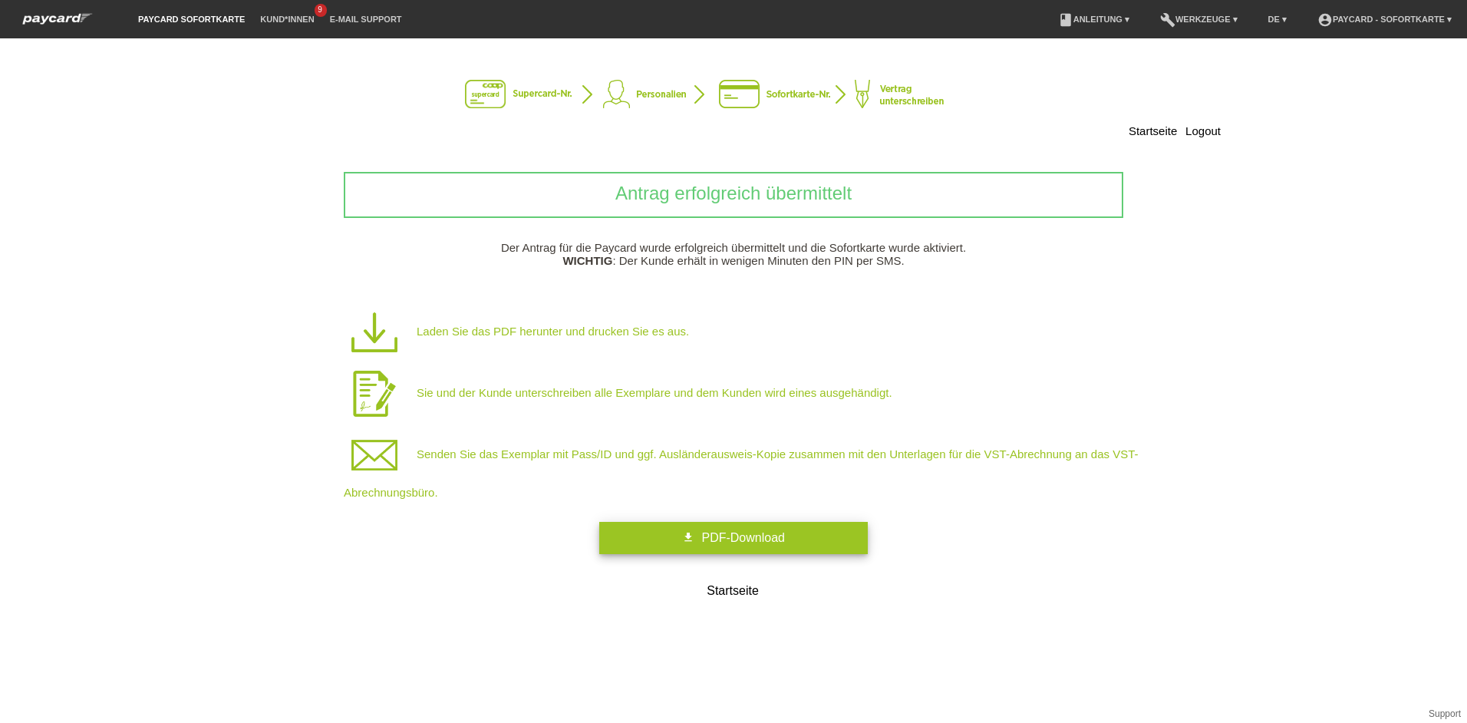
click at [742, 538] on span "PDF-Download" at bounding box center [742, 537] width 83 height 13
